Goal: Information Seeking & Learning: Learn about a topic

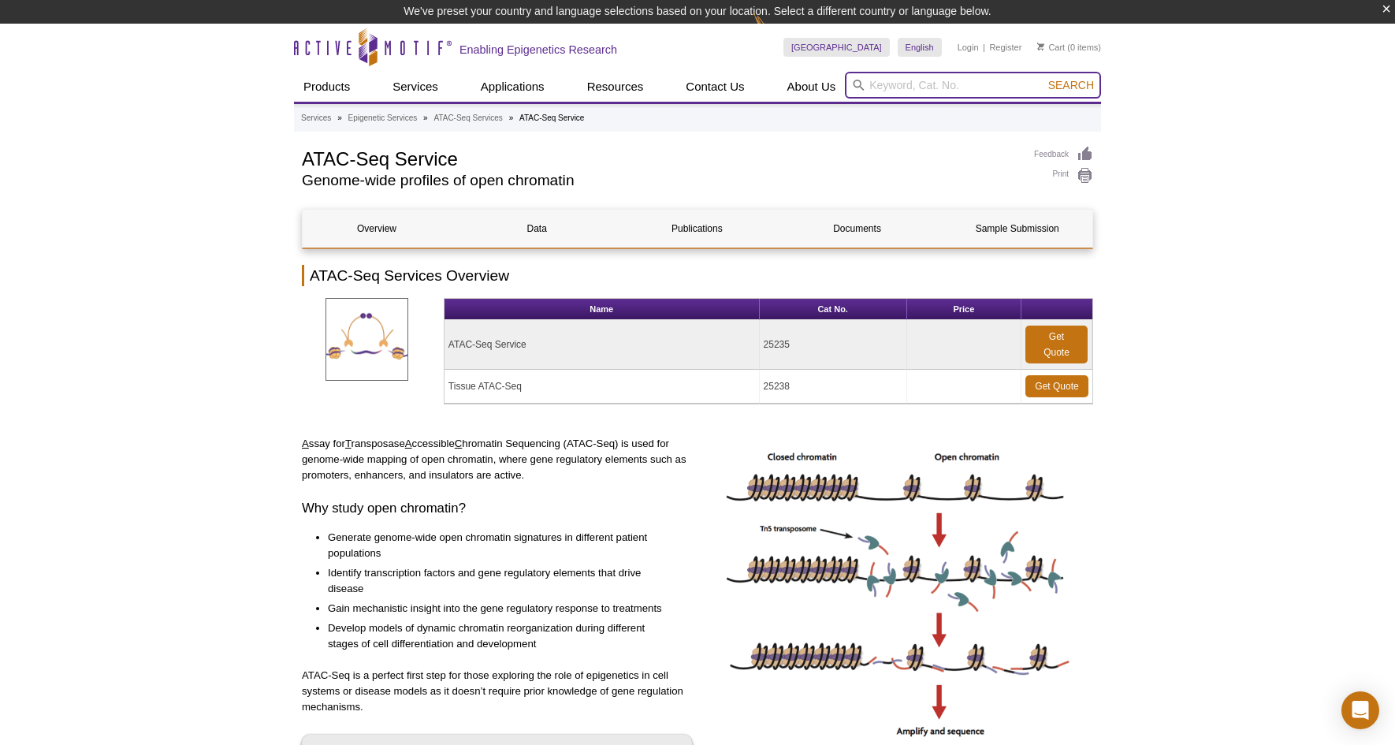
click at [909, 87] on input "search" at bounding box center [973, 85] width 256 height 27
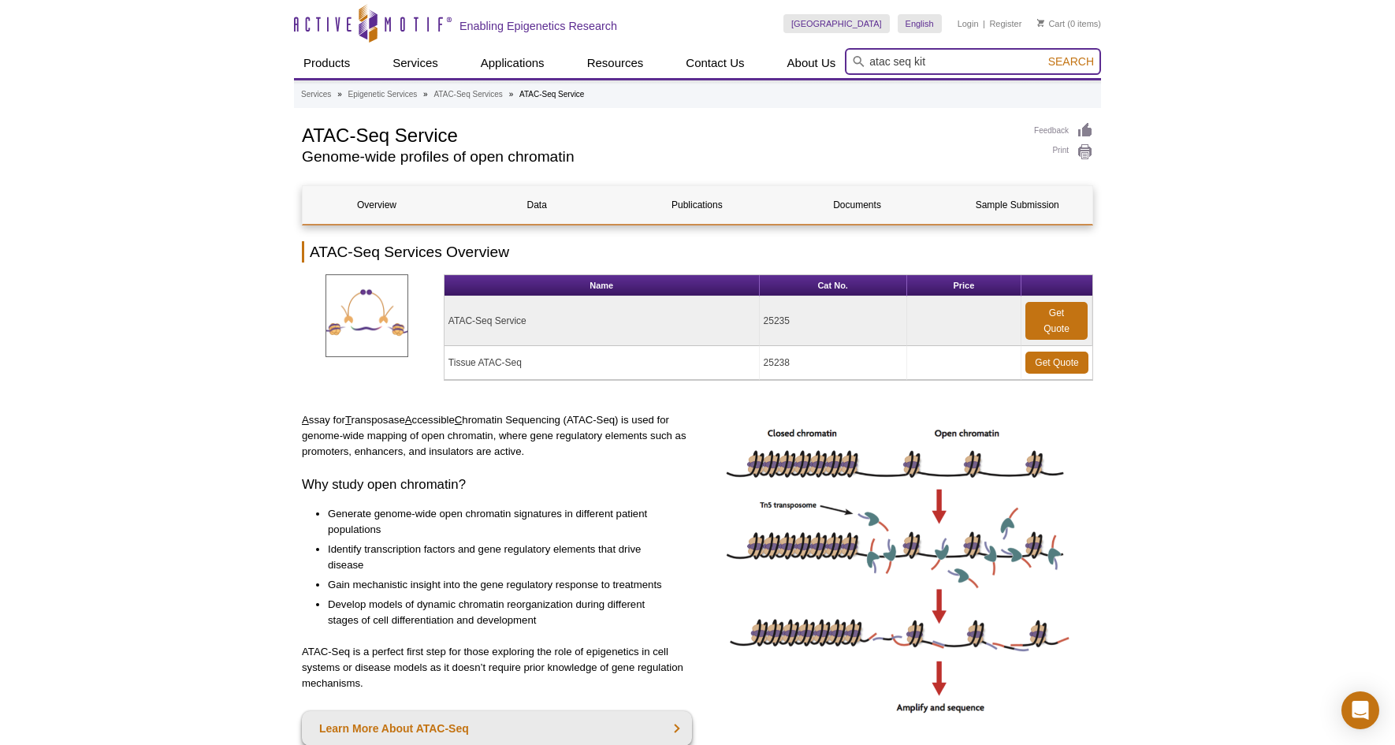
type input "atac seq kit"
click at [1043, 54] on button "Search" at bounding box center [1070, 61] width 55 height 14
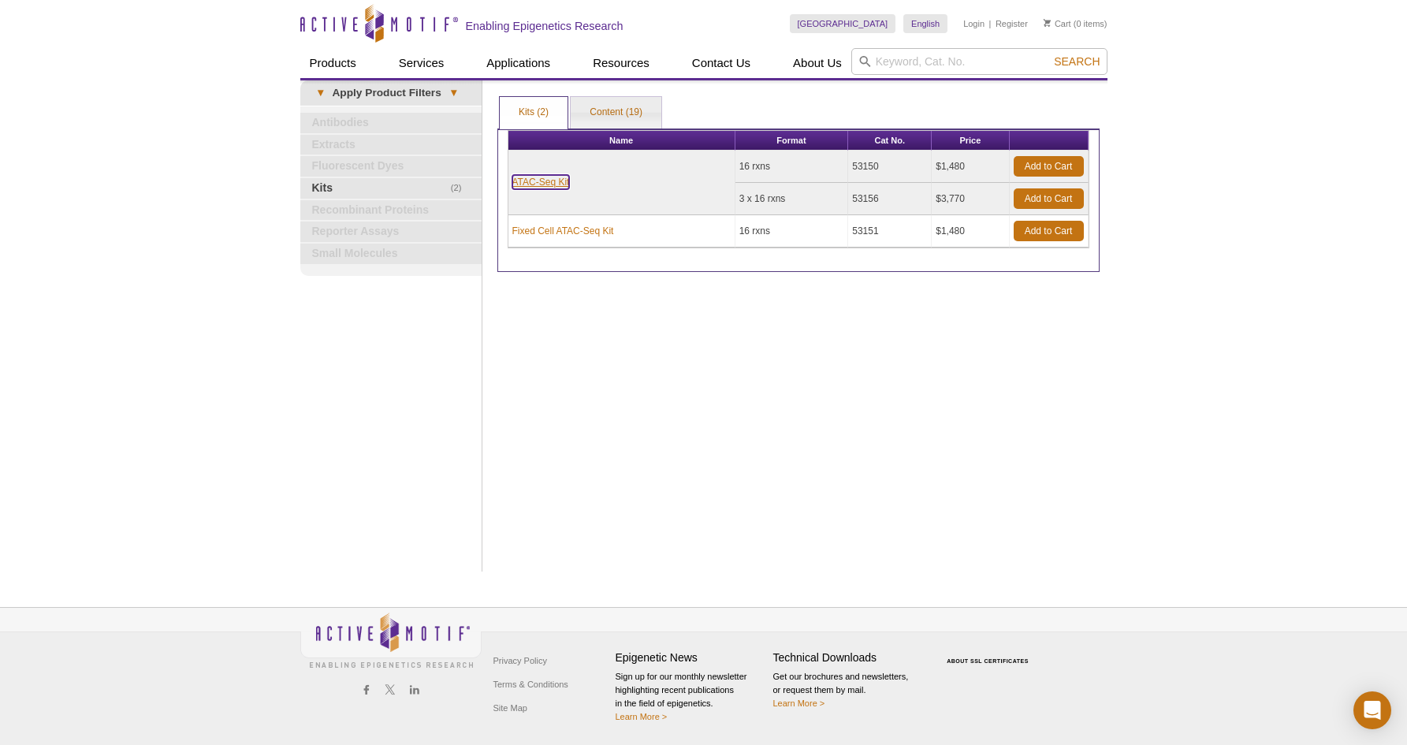
click at [543, 187] on link "ATAC-Seq Kit" at bounding box center [541, 182] width 58 height 14
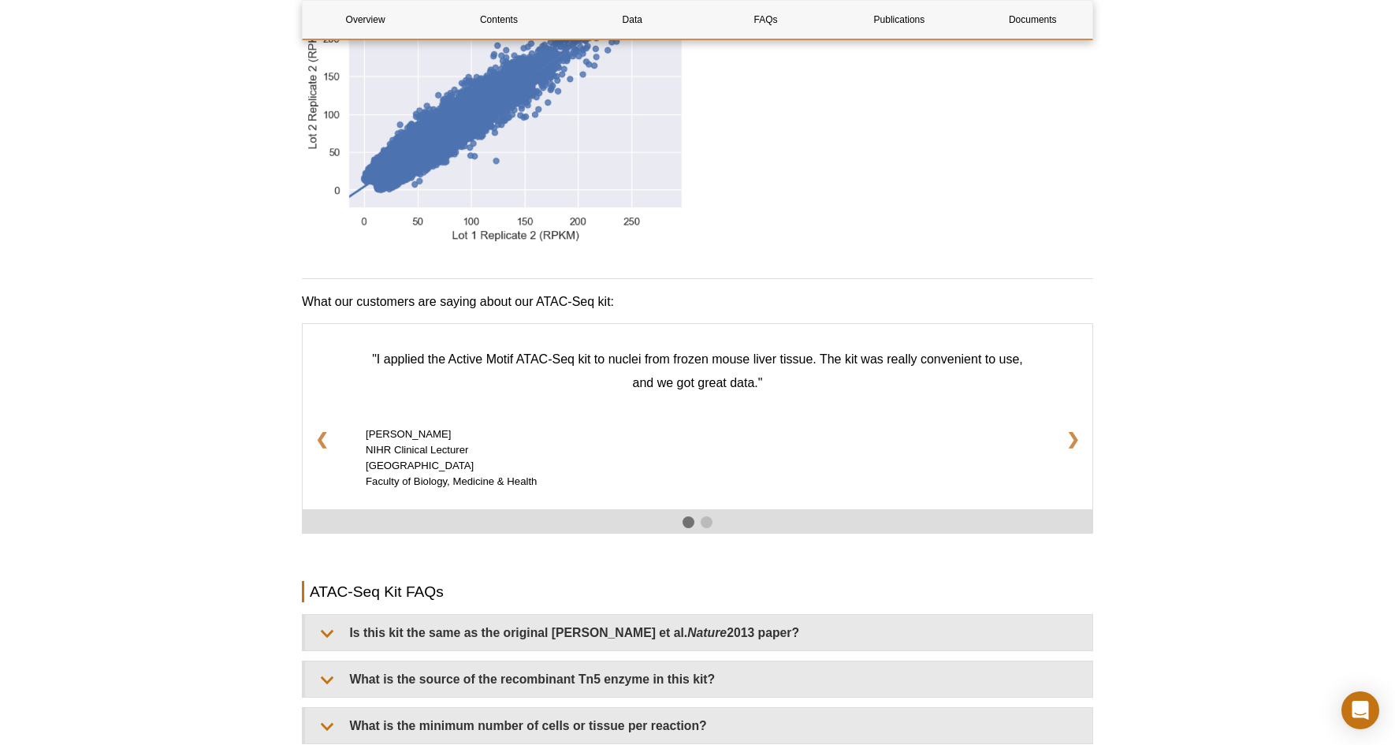
scroll to position [2606, 0]
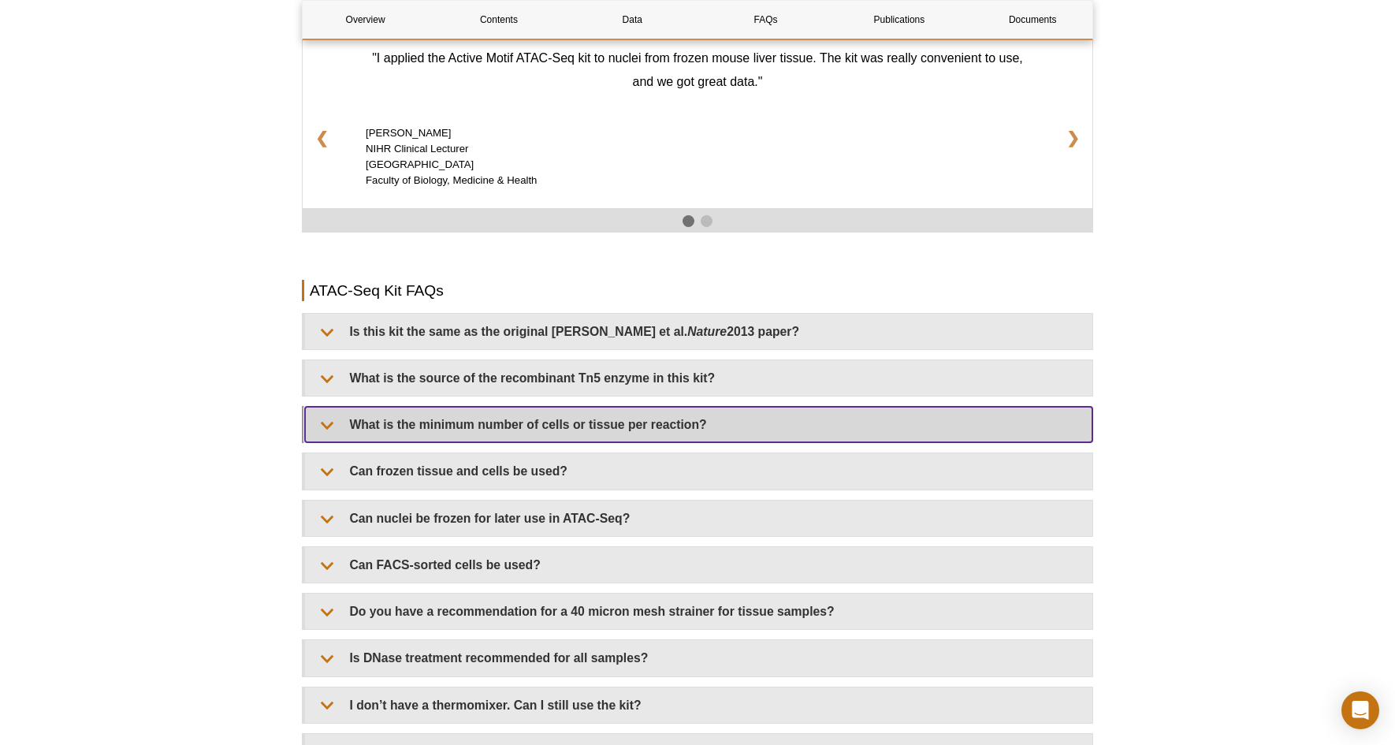
click at [326, 407] on summary "What is the minimum number of cells or tissue per reaction?" at bounding box center [698, 424] width 787 height 35
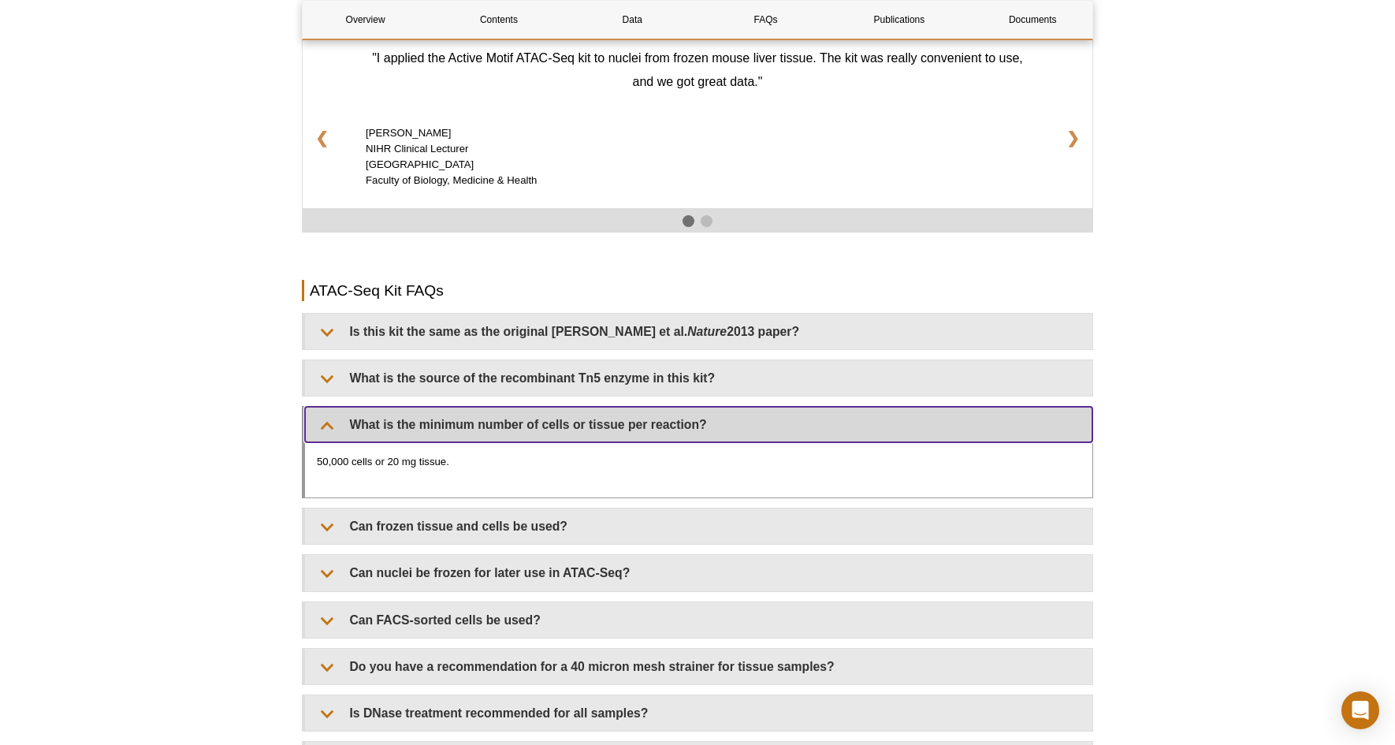
click at [326, 407] on summary "What is the minimum number of cells or tissue per reaction?" at bounding box center [698, 424] width 787 height 35
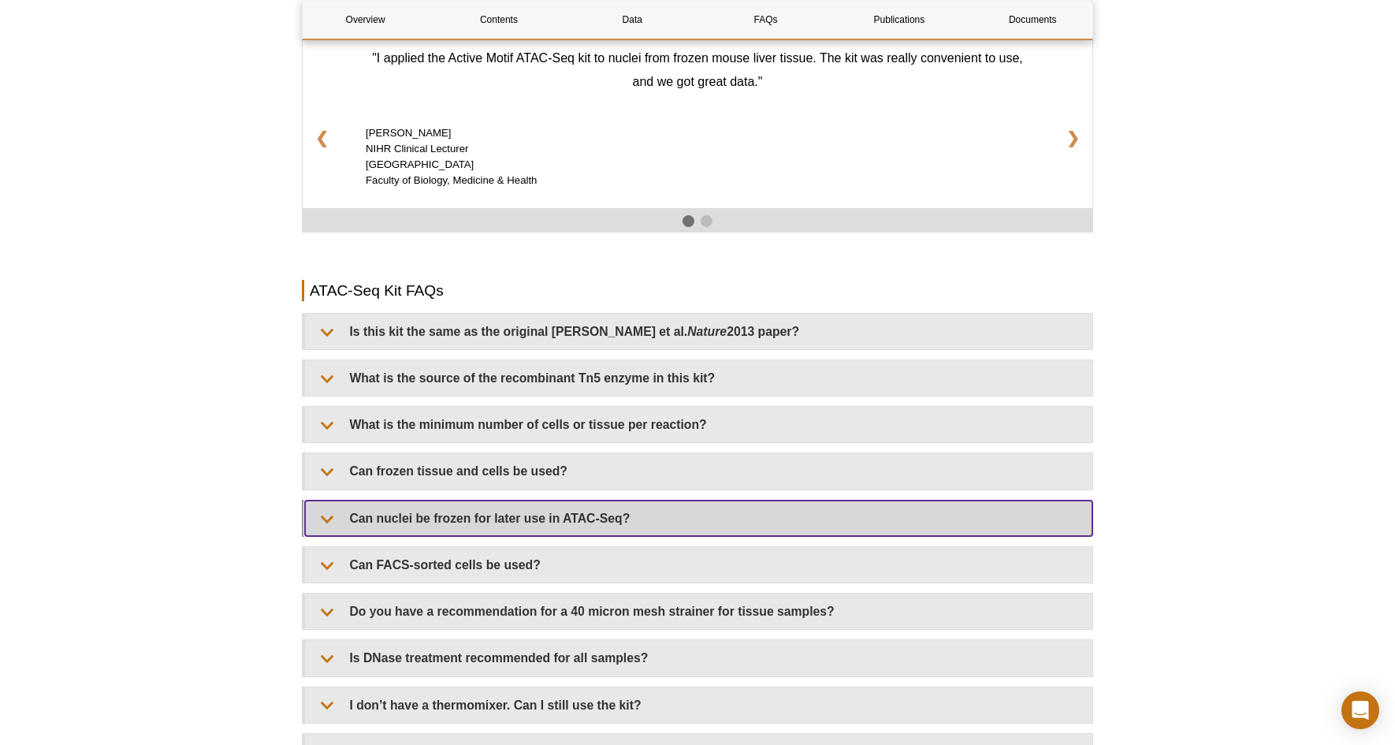
click at [321, 504] on summary "Can nuclei be frozen for later use in ATAC-Seq?" at bounding box center [698, 517] width 787 height 35
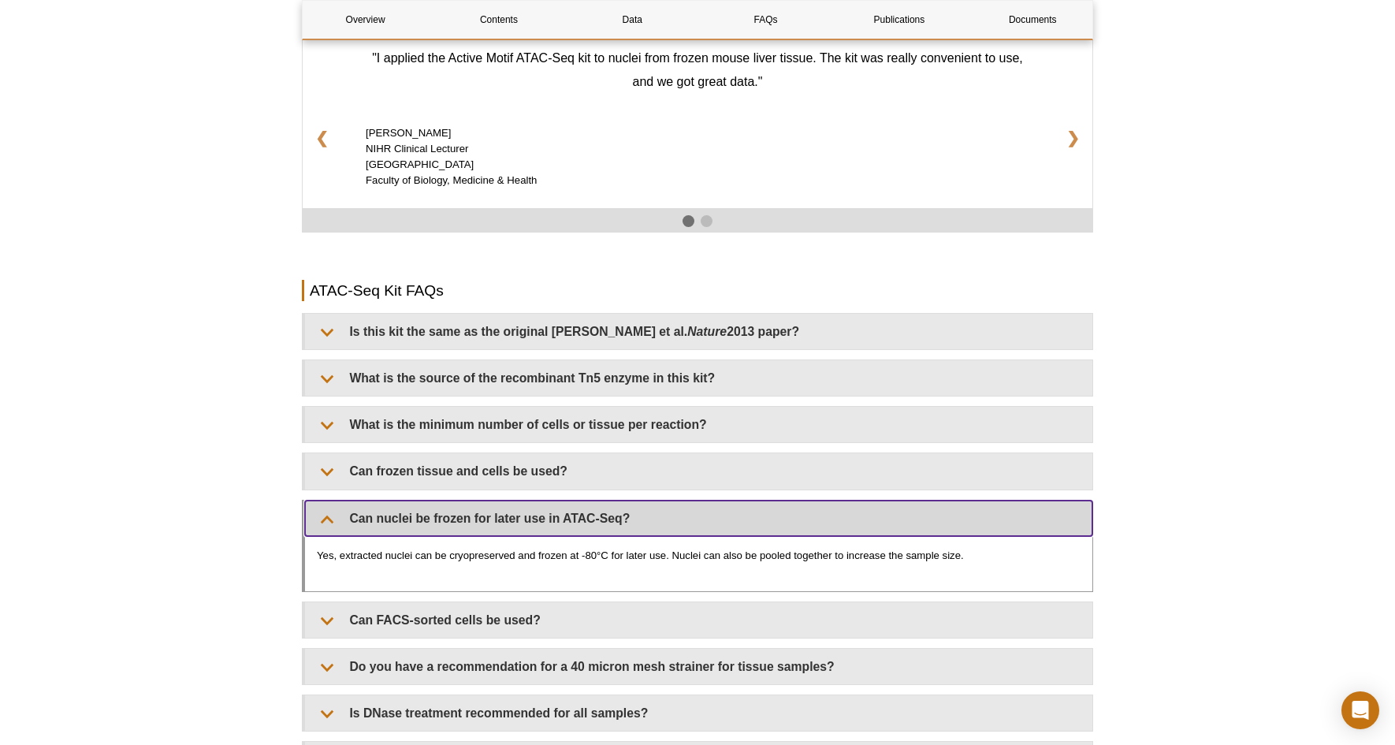
click at [321, 504] on summary "Can nuclei be frozen for later use in ATAC-Seq?" at bounding box center [698, 517] width 787 height 35
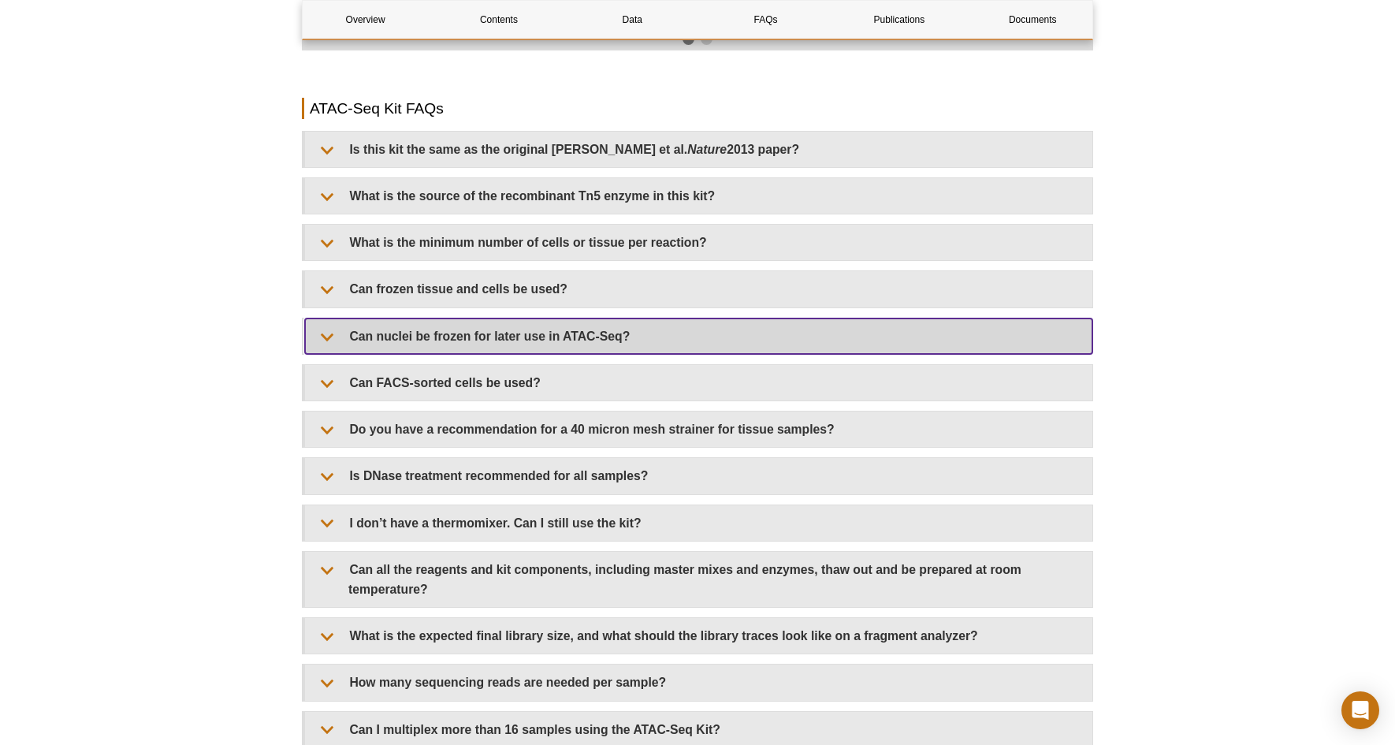
scroll to position [2804, 0]
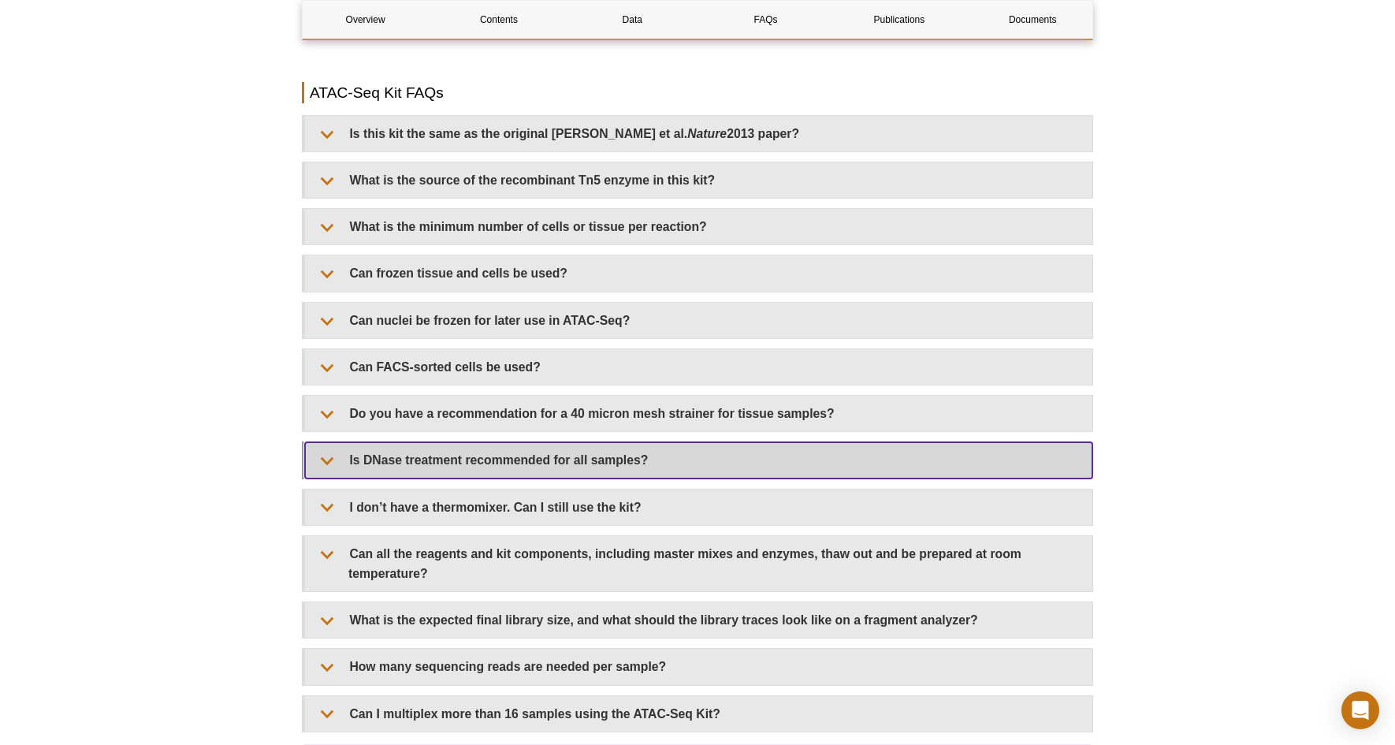
click at [326, 446] on summary "Is DNase treatment recommended for all samples?" at bounding box center [698, 459] width 787 height 35
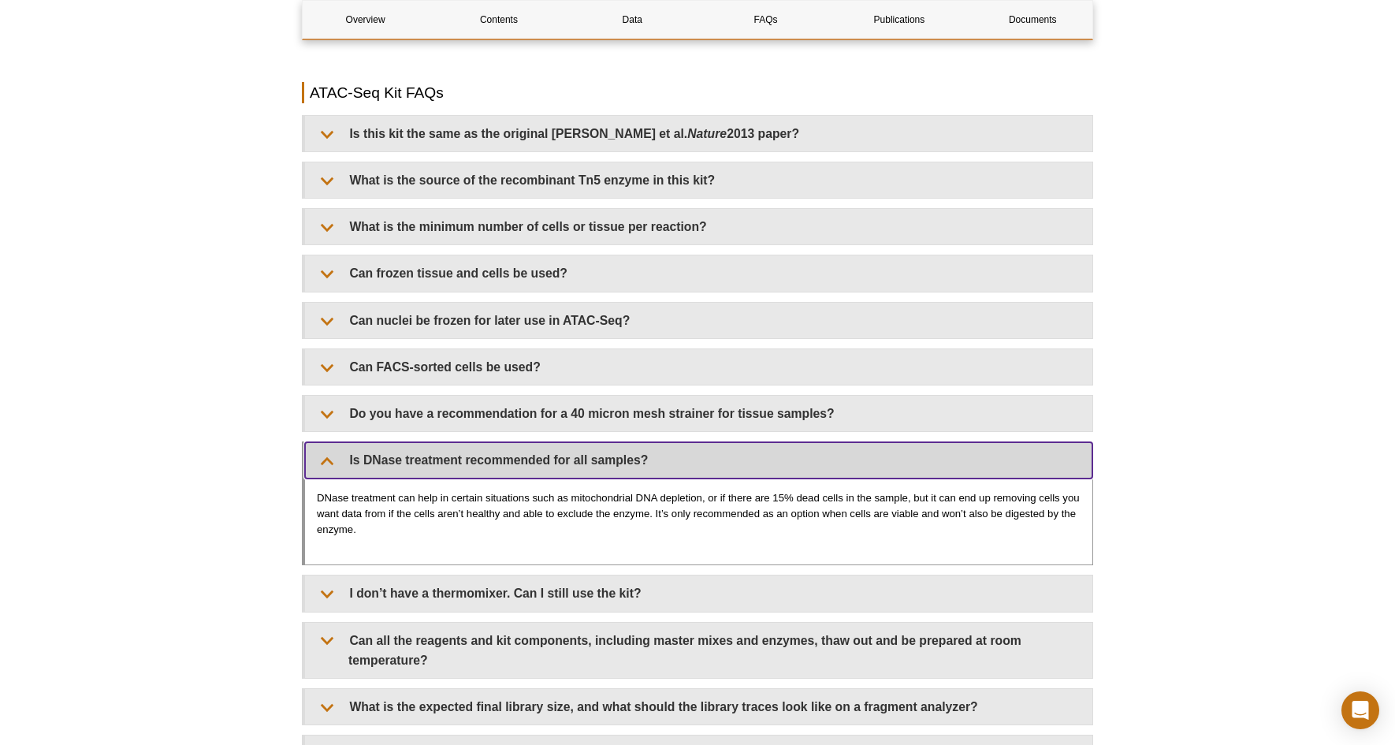
click at [326, 446] on summary "Is DNase treatment recommended for all samples?" at bounding box center [698, 459] width 787 height 35
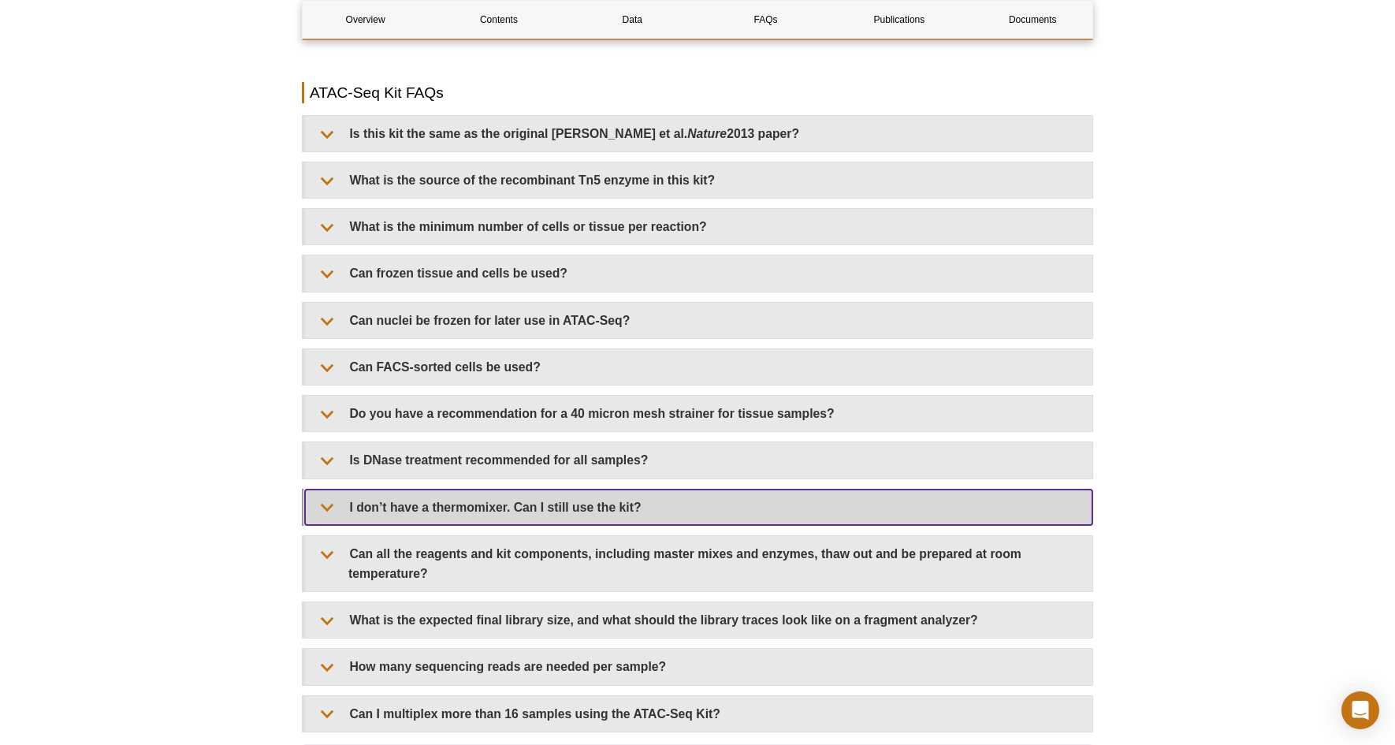
click at [325, 489] on summary "I don’t have a thermomixer. Can I still use the kit?" at bounding box center [698, 506] width 787 height 35
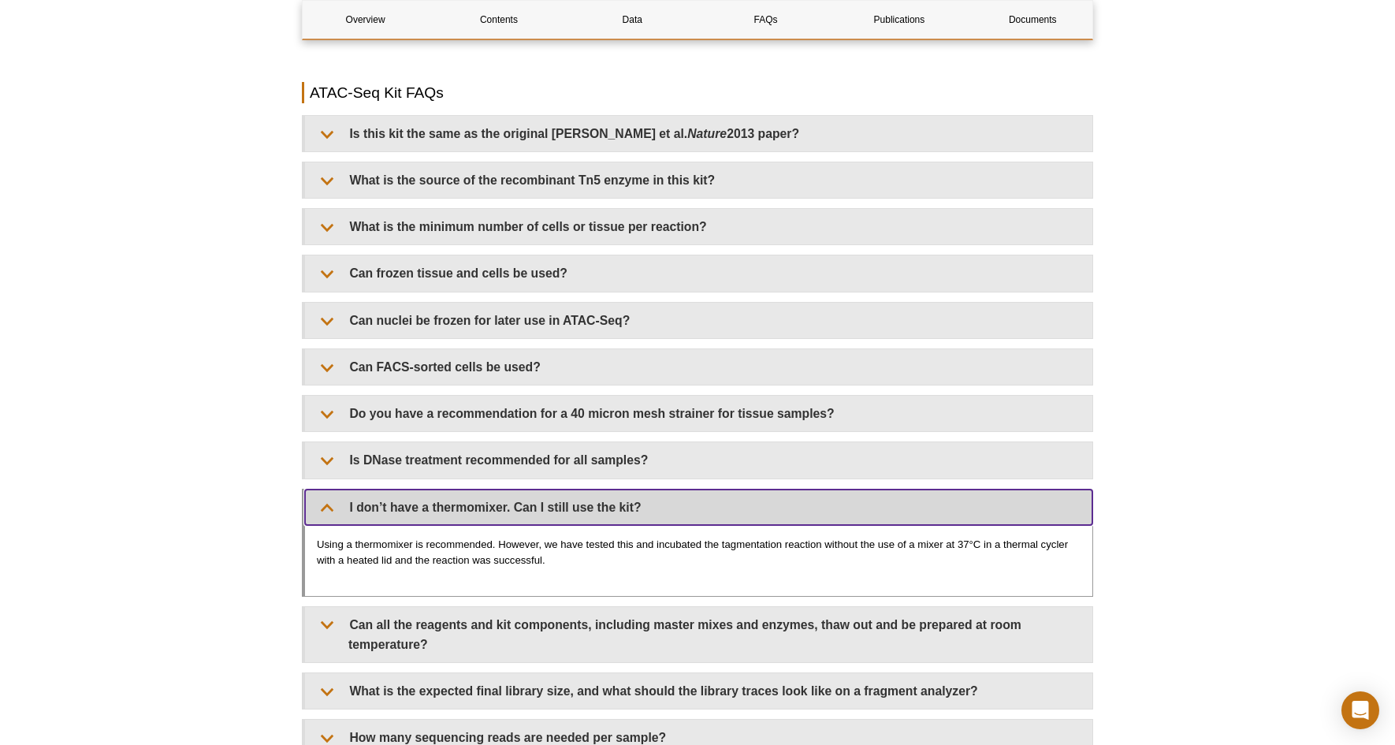
click at [325, 489] on summary "I don’t have a thermomixer. Can I still use the kit?" at bounding box center [698, 506] width 787 height 35
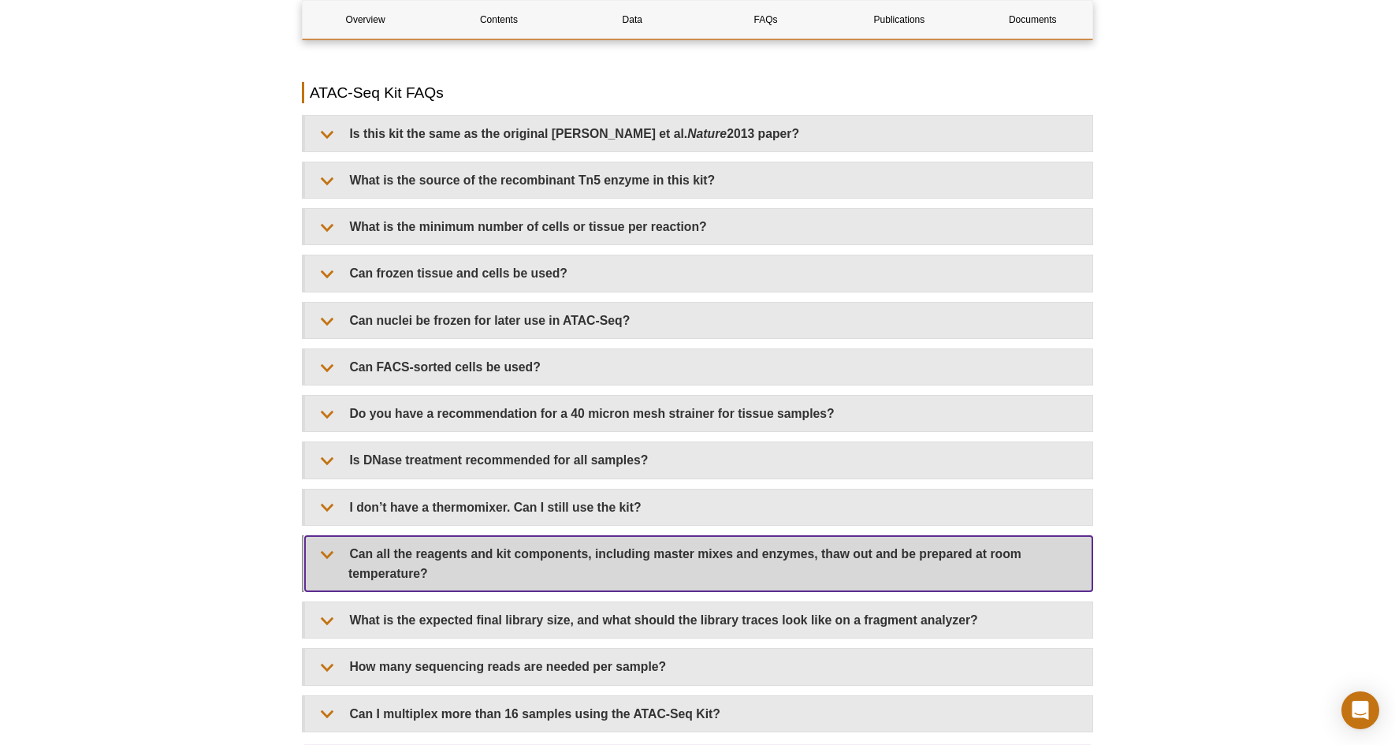
click at [320, 538] on summary "Can all the reagents and kit components, including master mixes and enzymes, th…" at bounding box center [698, 563] width 787 height 55
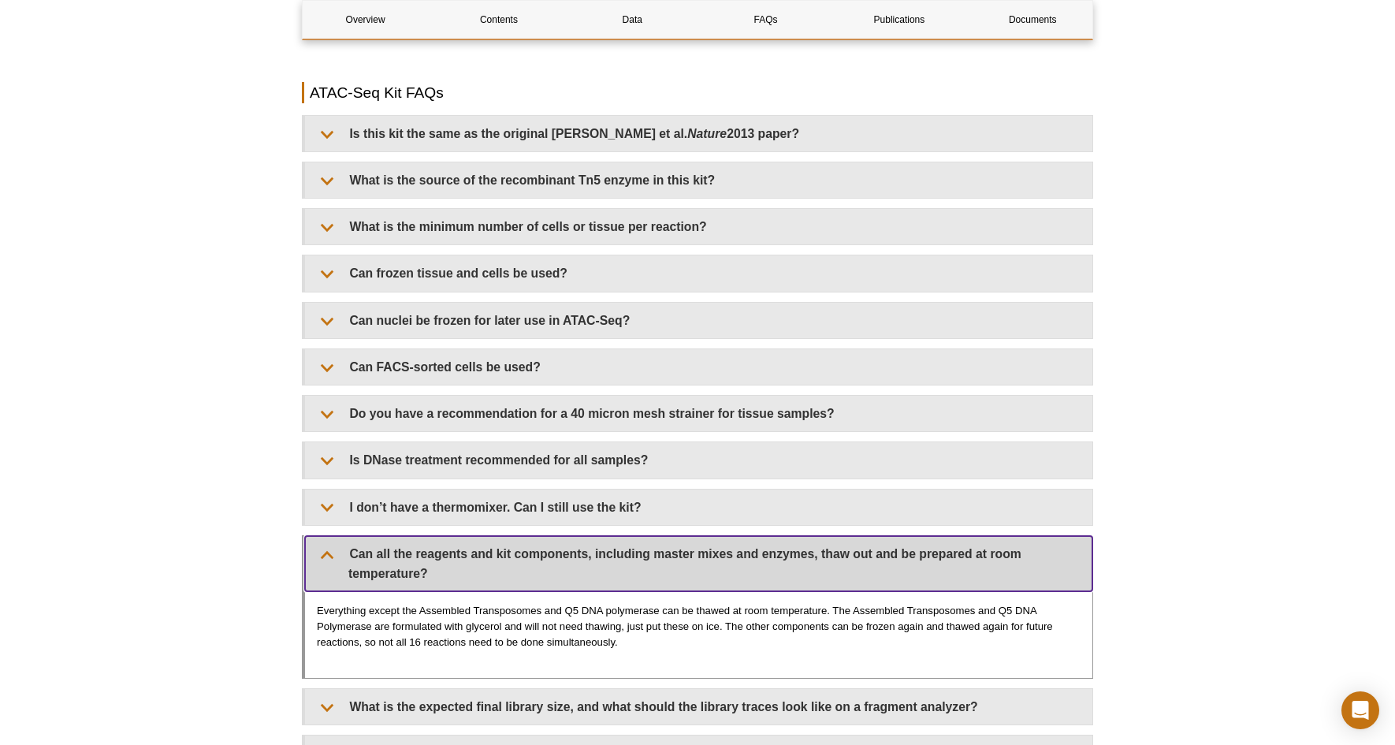
click at [320, 538] on summary "Can all the reagents and kit components, including master mixes and enzymes, th…" at bounding box center [698, 563] width 787 height 55
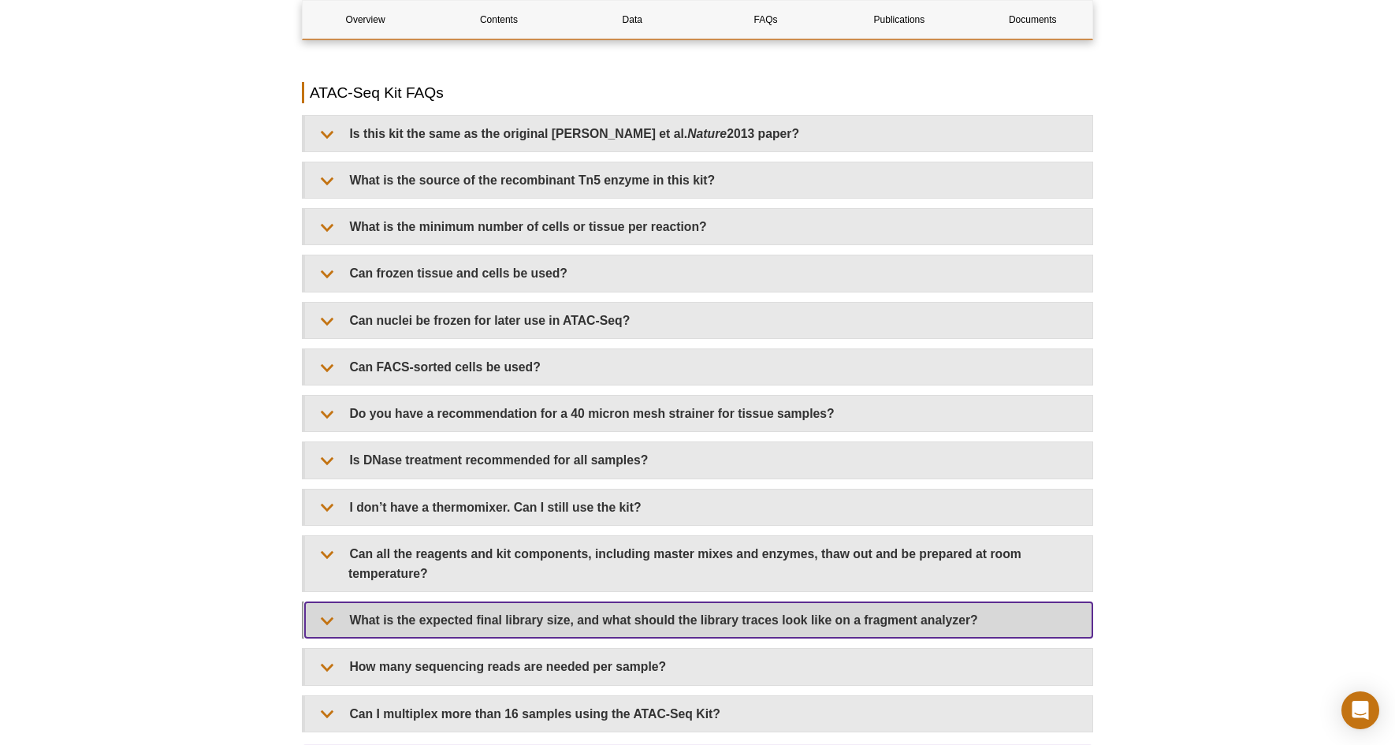
click at [330, 602] on summary "What is the expected final library size, and what should the library traces loo…" at bounding box center [698, 619] width 787 height 35
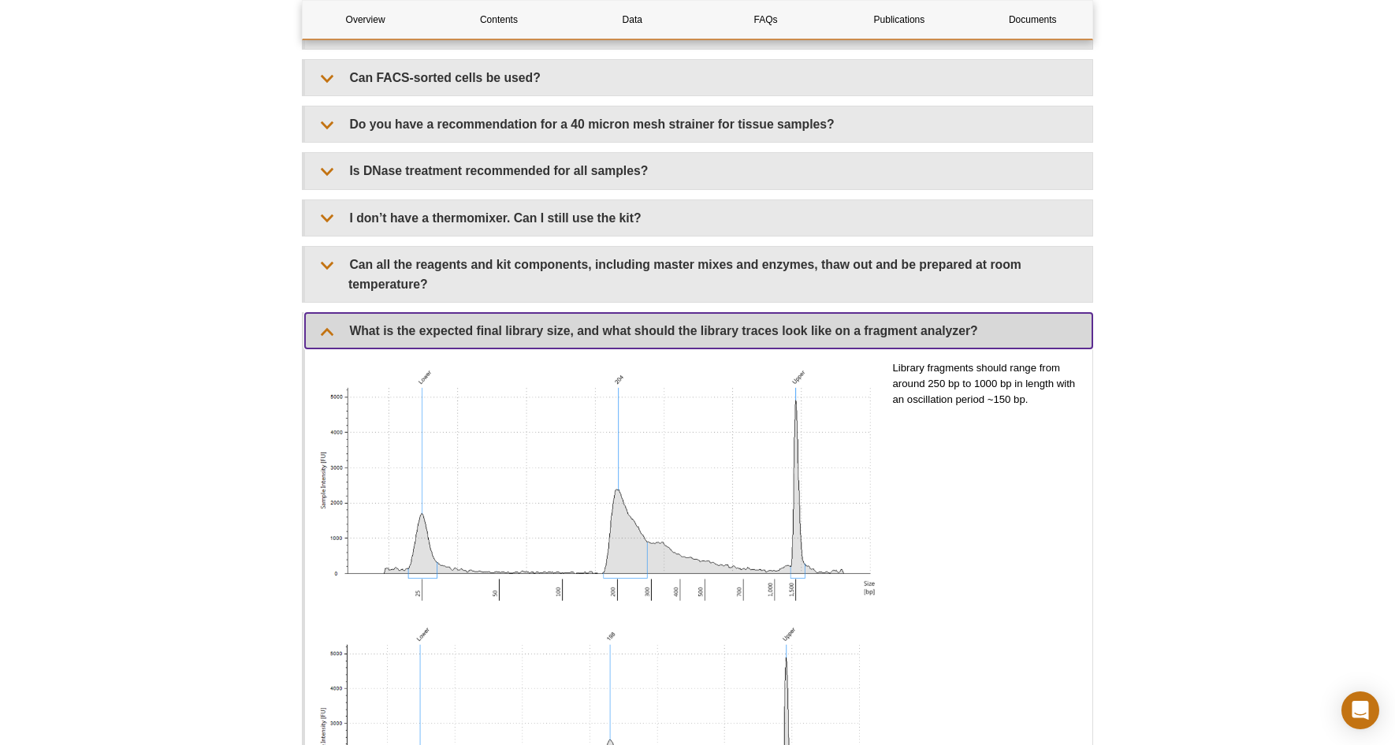
scroll to position [3105, 0]
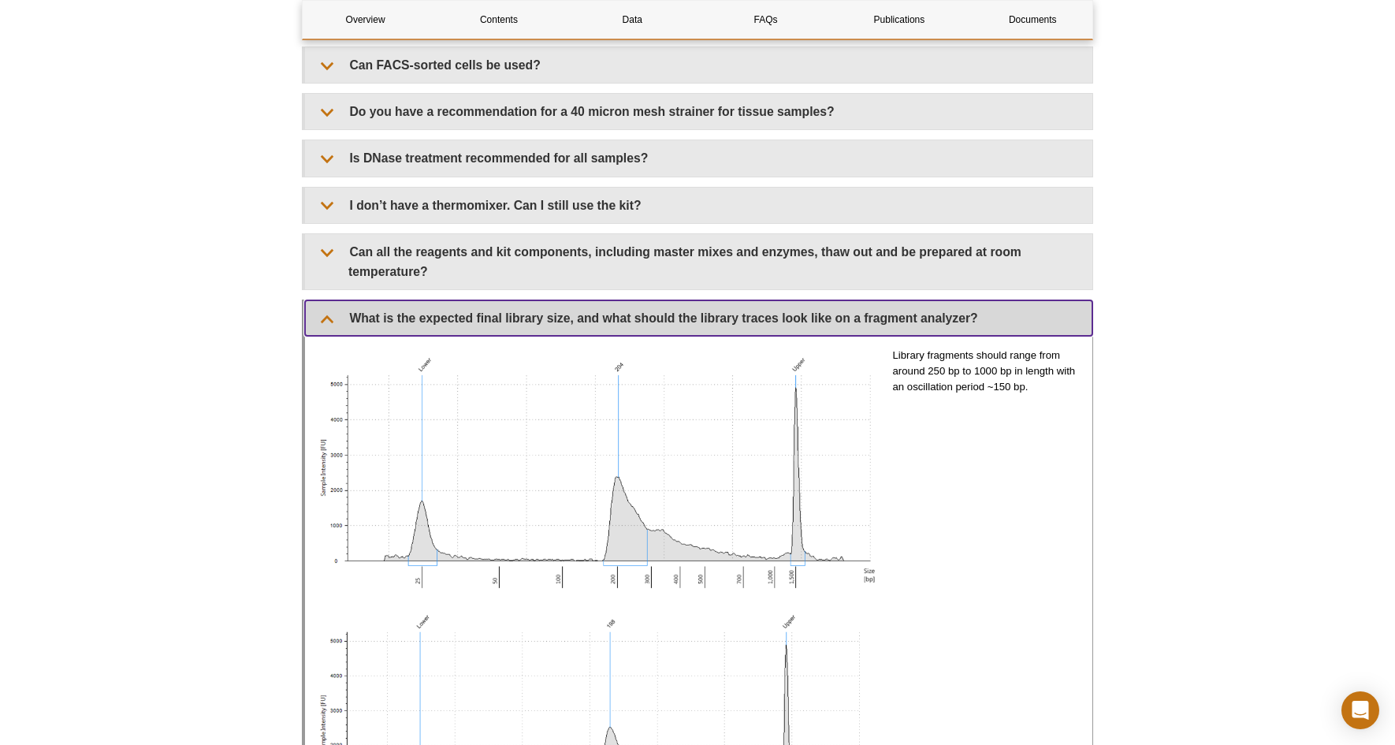
click at [324, 300] on summary "What is the expected final library size, and what should the library traces loo…" at bounding box center [698, 317] width 787 height 35
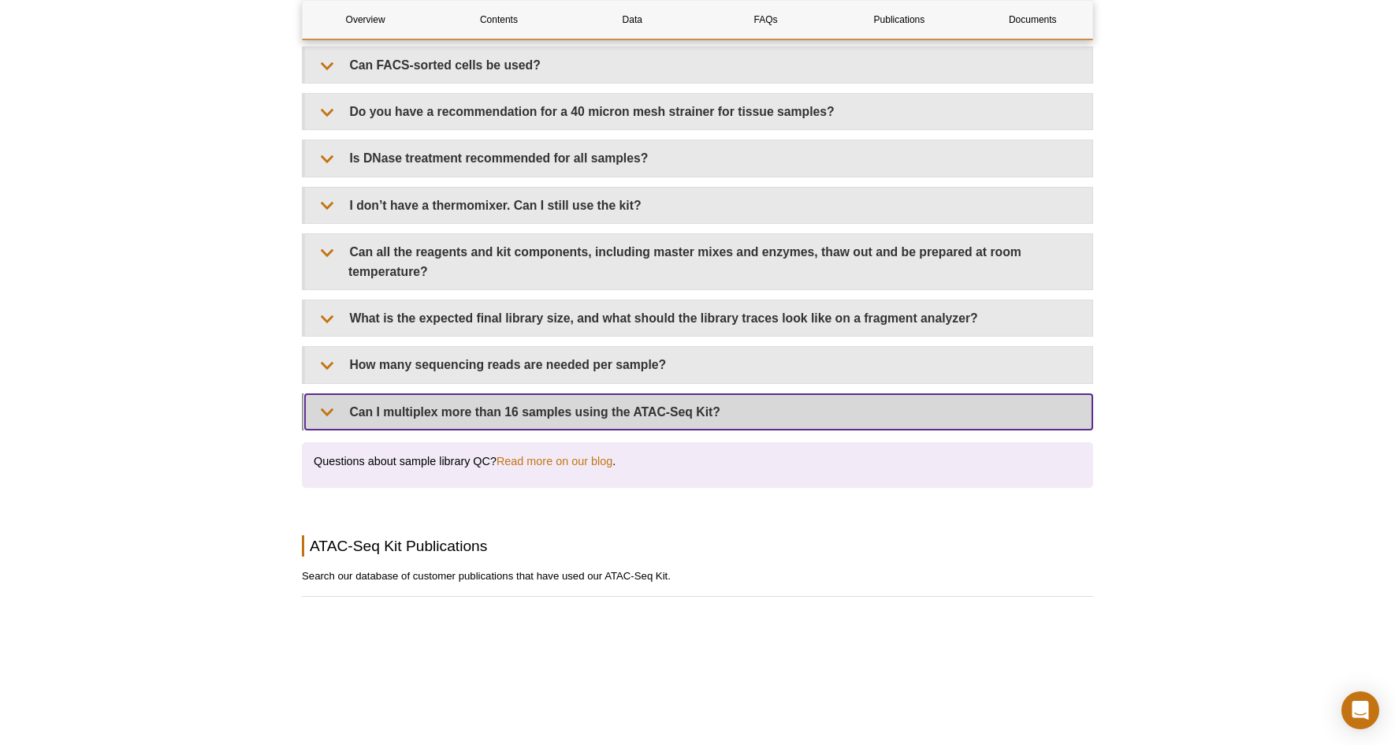
click at [328, 396] on summary "Can I multiplex more than 16 samples using the ATAC-Seq Kit?" at bounding box center [698, 411] width 787 height 35
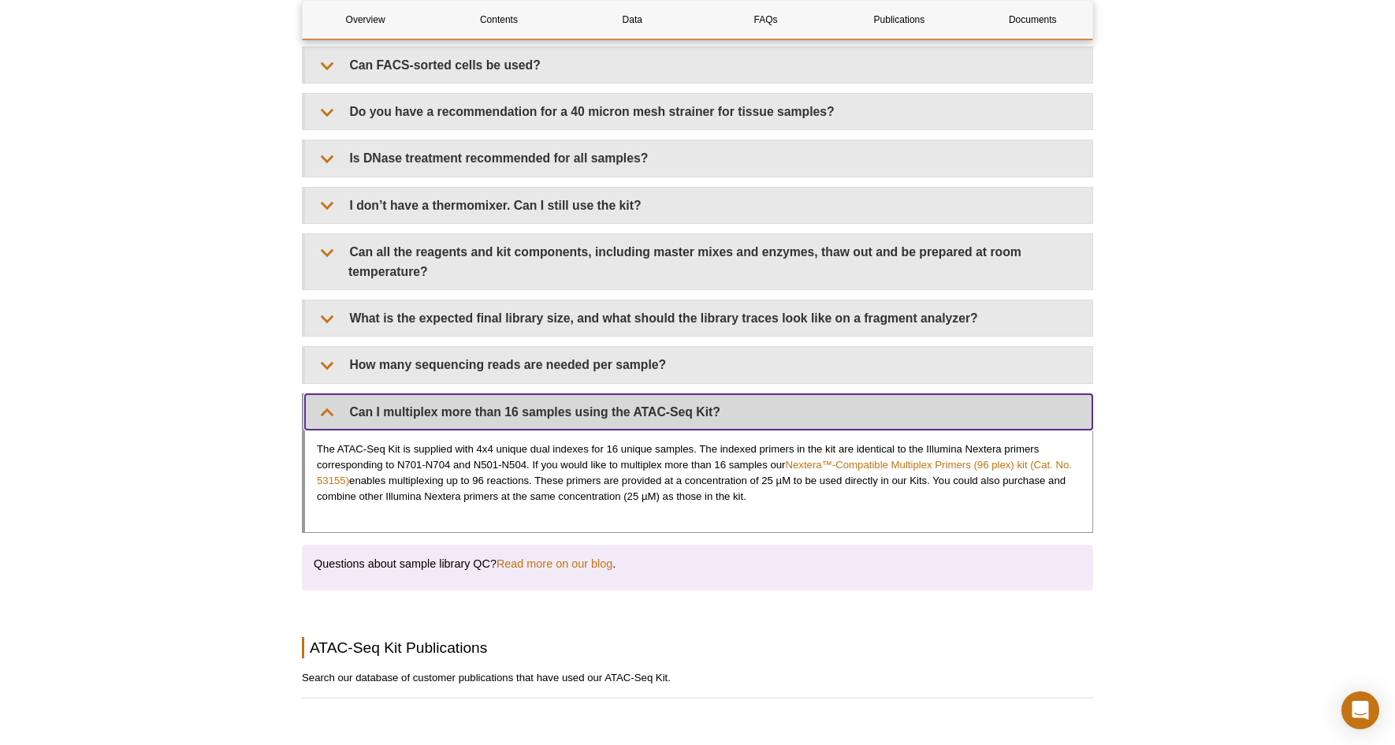
click at [328, 396] on summary "Can I multiplex more than 16 samples using the ATAC-Seq Kit?" at bounding box center [698, 411] width 787 height 35
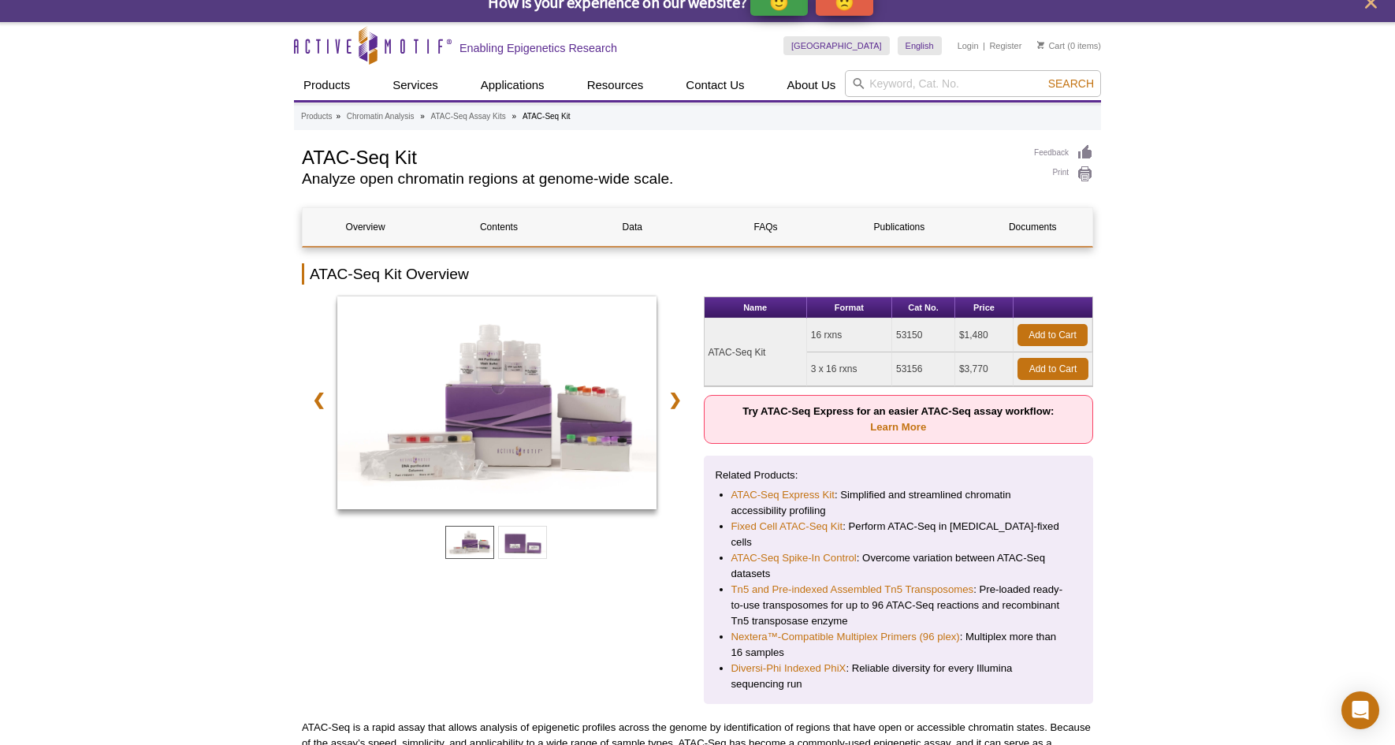
scroll to position [0, 0]
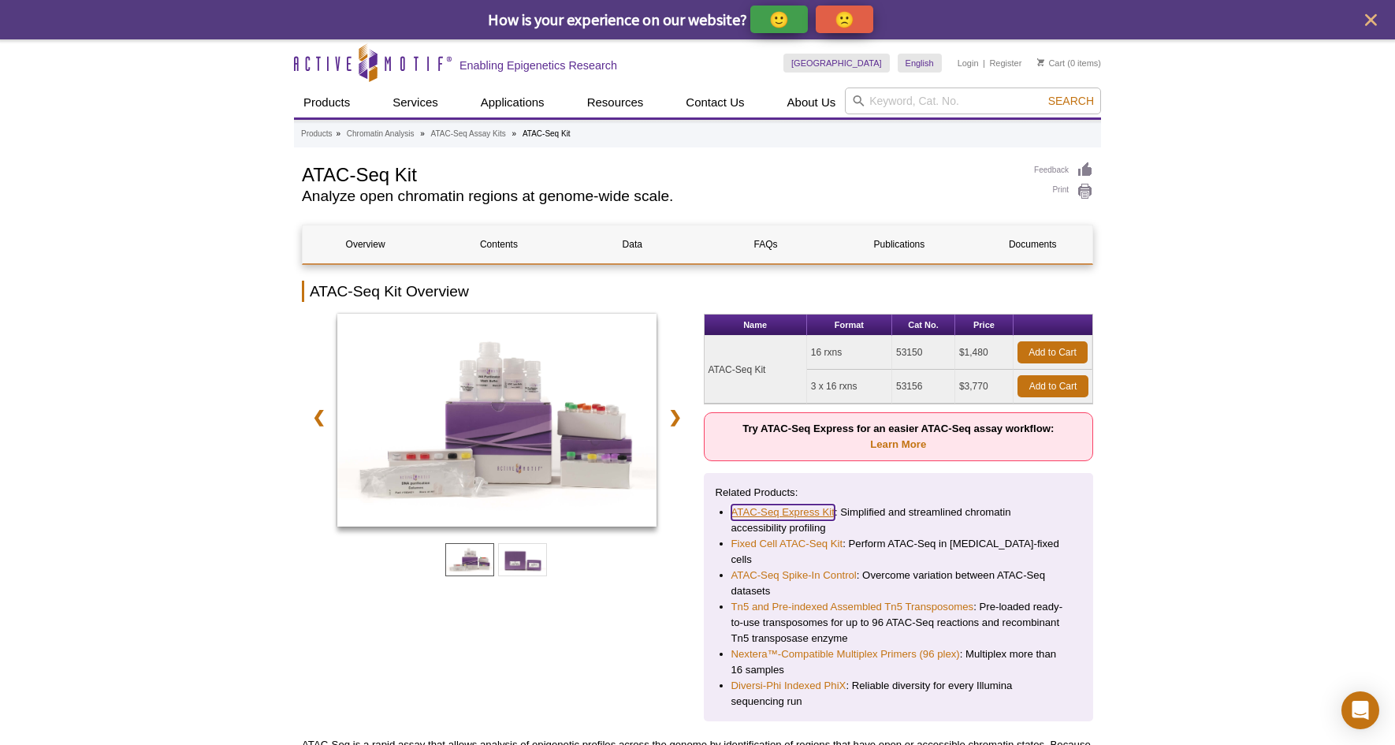
click at [797, 512] on link "ATAC-Seq Express Kit" at bounding box center [782, 512] width 103 height 16
click at [377, 247] on link "Overview" at bounding box center [365, 244] width 125 height 38
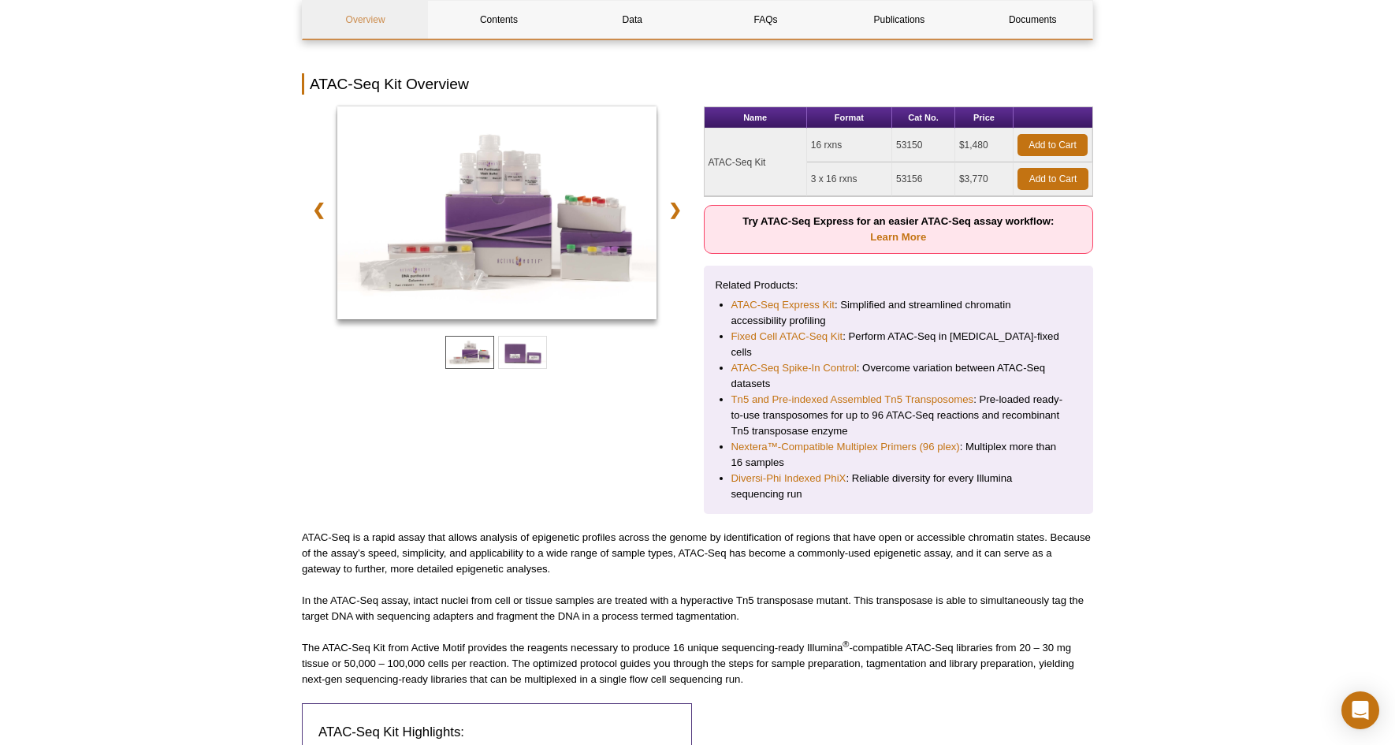
scroll to position [191, 0]
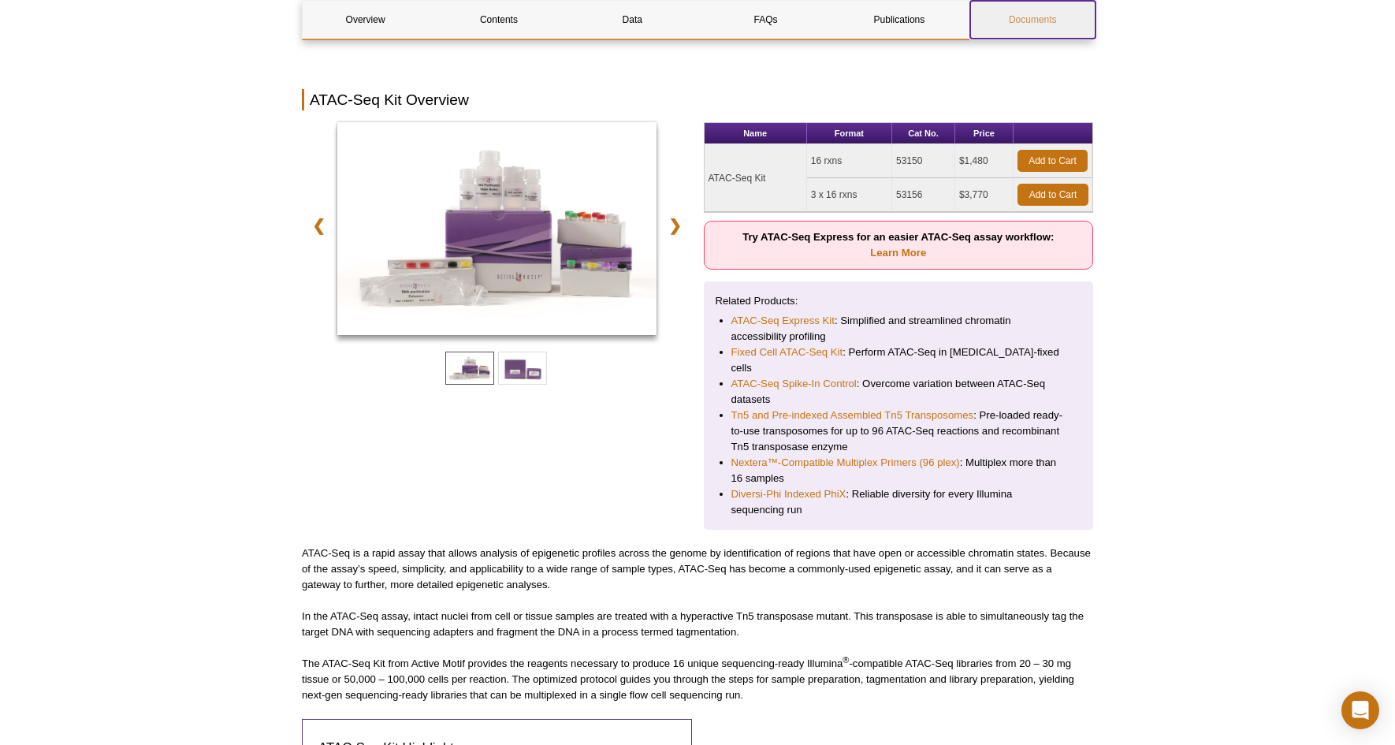
click at [1035, 17] on link "Documents" at bounding box center [1032, 20] width 125 height 38
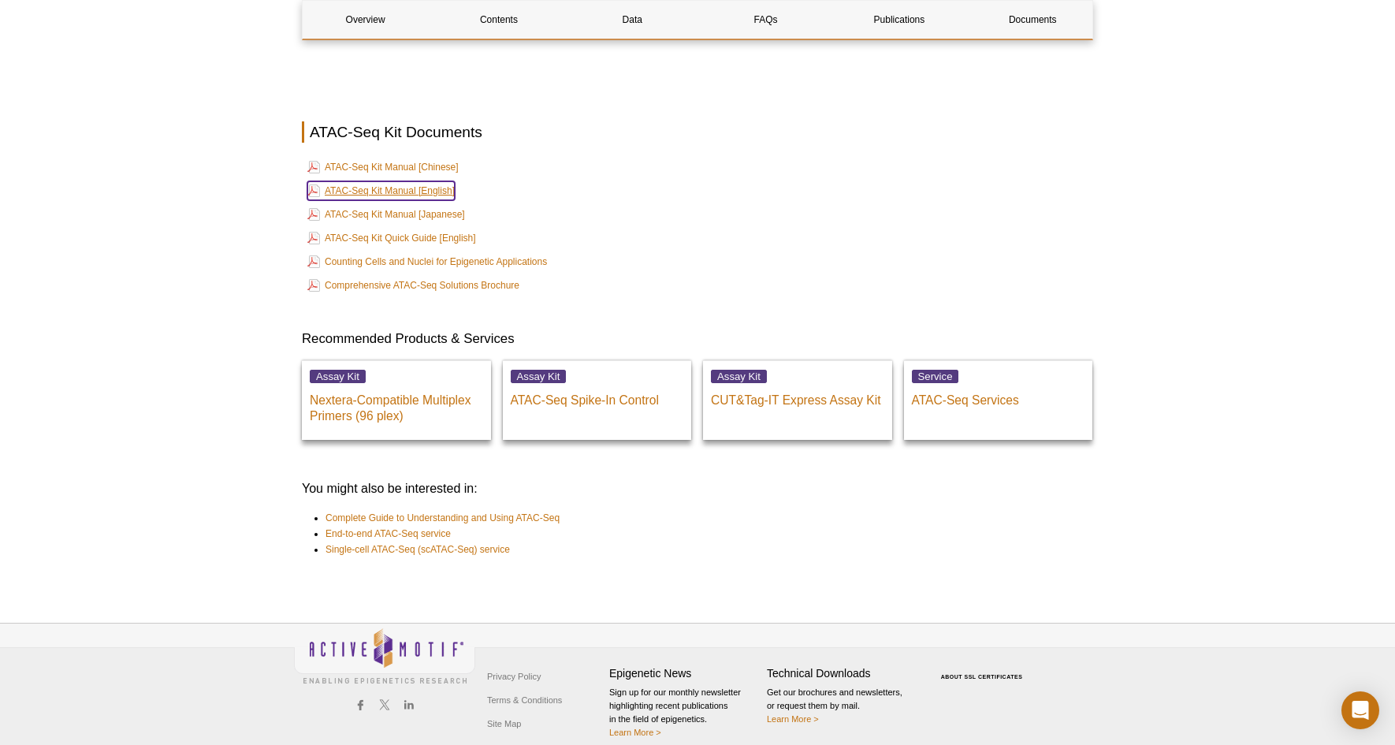
click at [412, 181] on link "ATAC-Seq Kit Manual [English]" at bounding box center [380, 190] width 147 height 19
